Goal: Share content: Share content

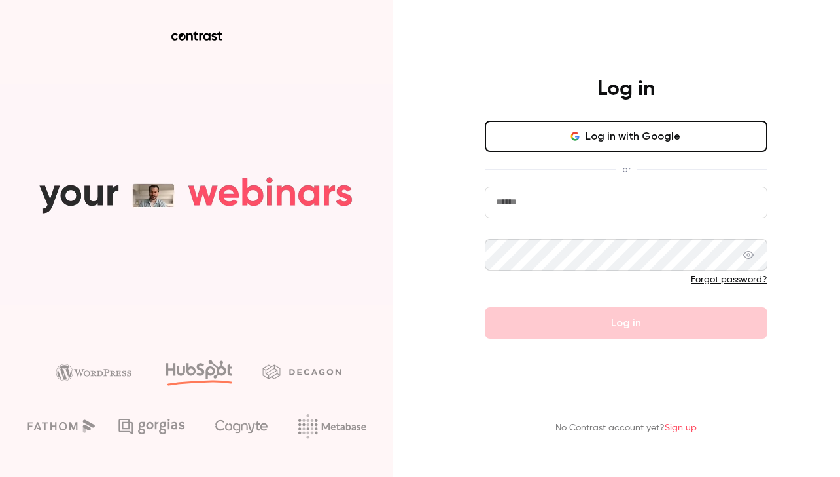
type input "******"
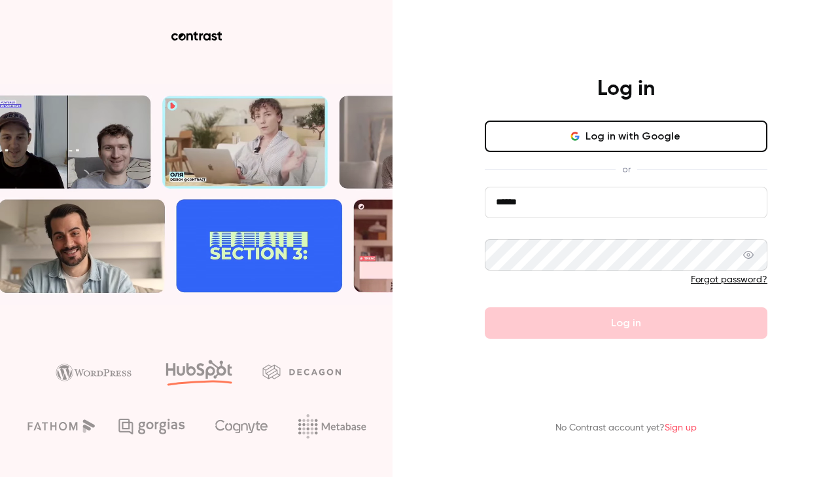
click at [545, 139] on button "Log in with Google" at bounding box center [626, 135] width 283 height 31
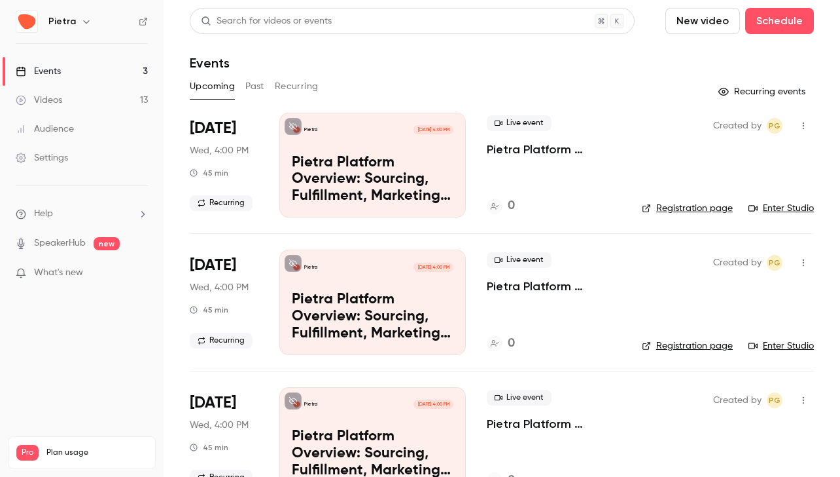
click at [90, 105] on link "Videos 13" at bounding box center [82, 100] width 164 height 29
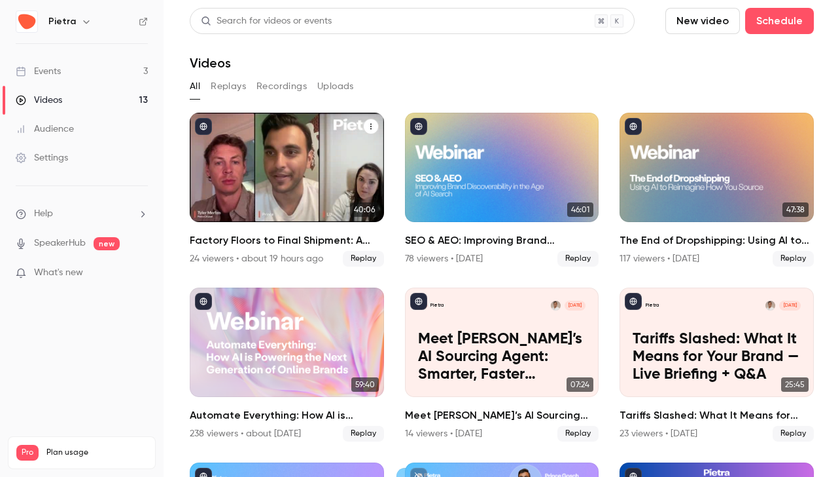
click at [370, 128] on icon "Factory Floors to Final Shipment: A Founder’s Guide to Quality Control" at bounding box center [371, 126] width 8 height 8
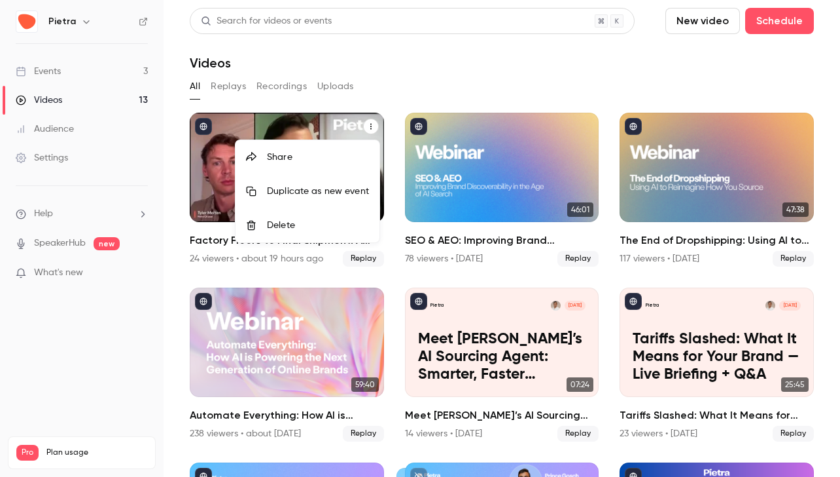
click at [315, 158] on div "Share" at bounding box center [318, 157] width 102 height 13
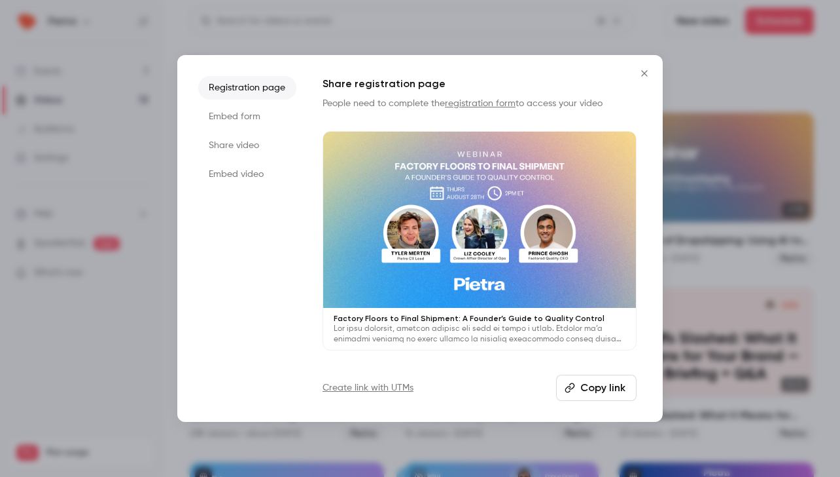
click at [244, 149] on li "Share video" at bounding box center [247, 146] width 98 height 24
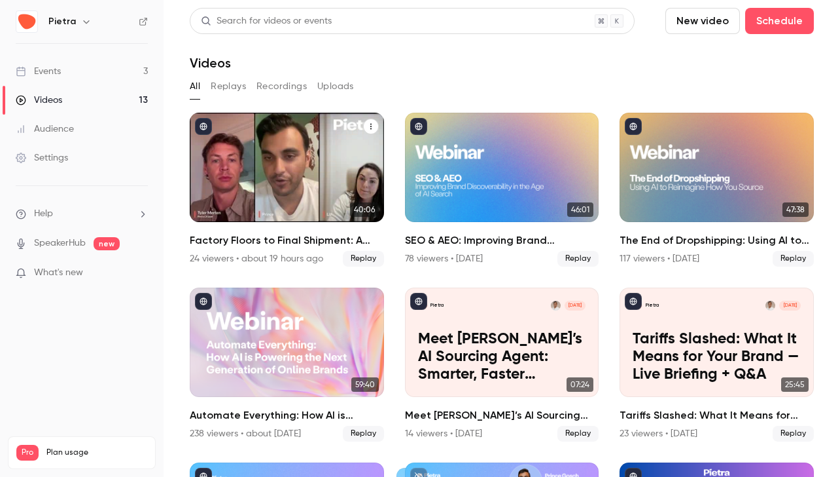
click at [369, 129] on icon "Factory Floors to Final Shipment: A Founder’s Guide to Quality Control" at bounding box center [371, 126] width 8 height 8
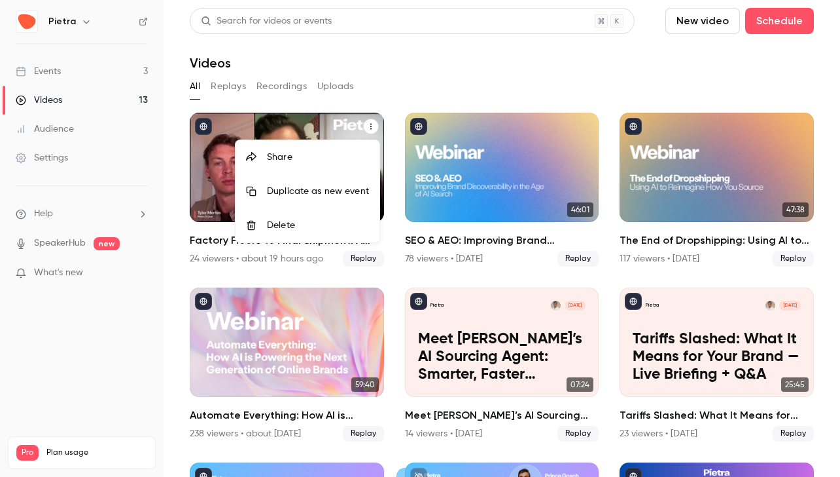
click at [270, 160] on div "Share" at bounding box center [318, 157] width 102 height 13
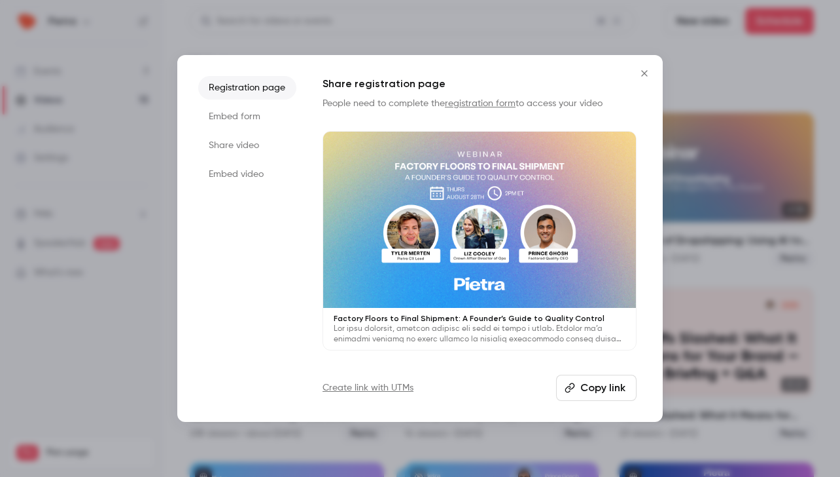
click at [234, 150] on li "Share video" at bounding box center [247, 146] width 98 height 24
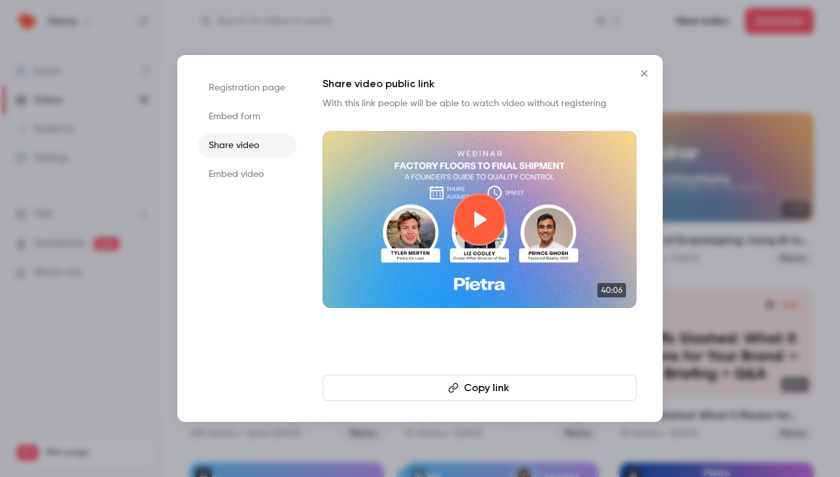
click at [511, 382] on button "Copy link" at bounding box center [480, 387] width 314 height 26
